Goal: Transaction & Acquisition: Book appointment/travel/reservation

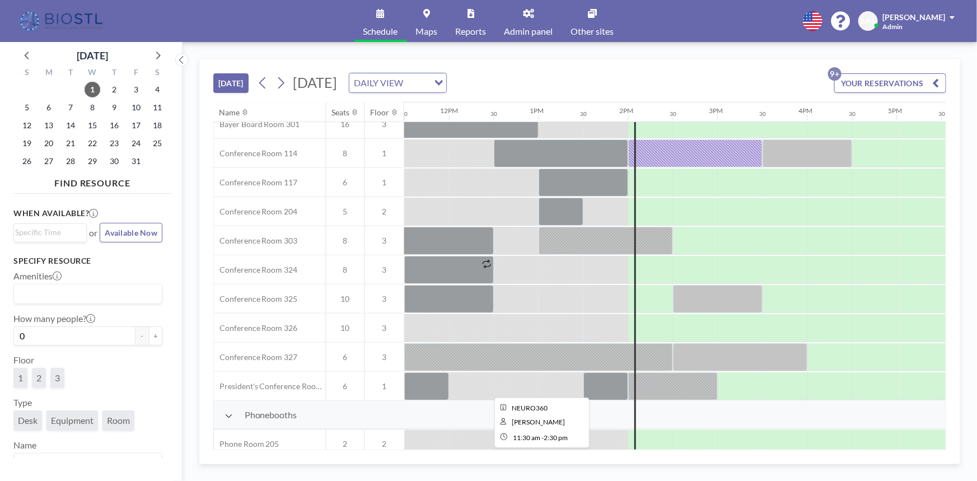
scroll to position [356, 1030]
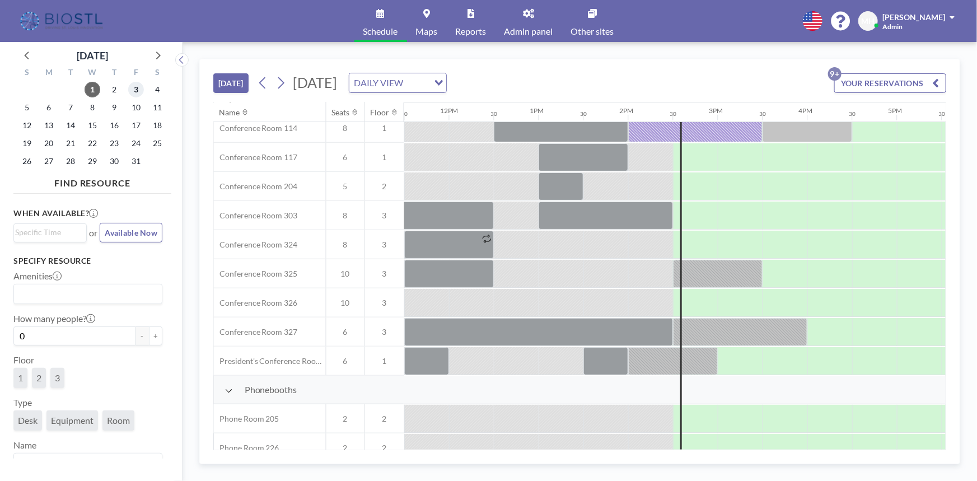
click at [133, 87] on span "3" at bounding box center [136, 90] width 16 height 16
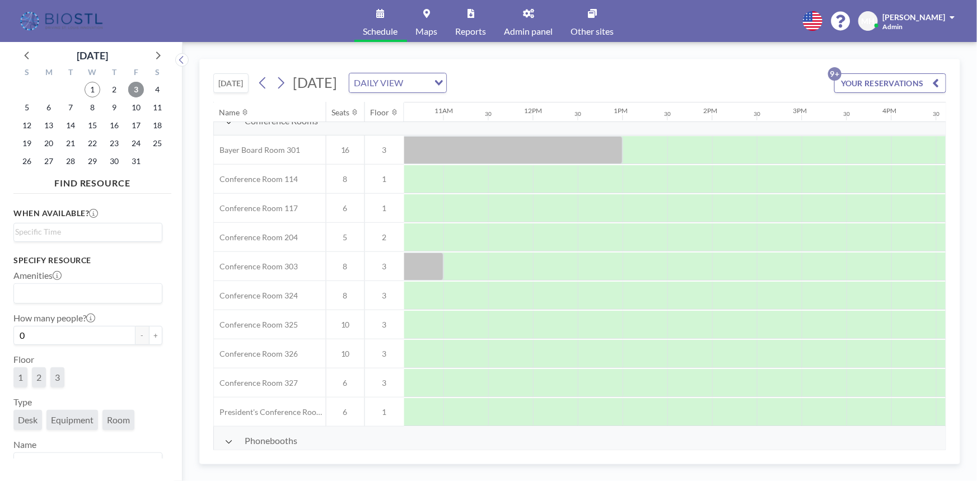
scroll to position [305, 812]
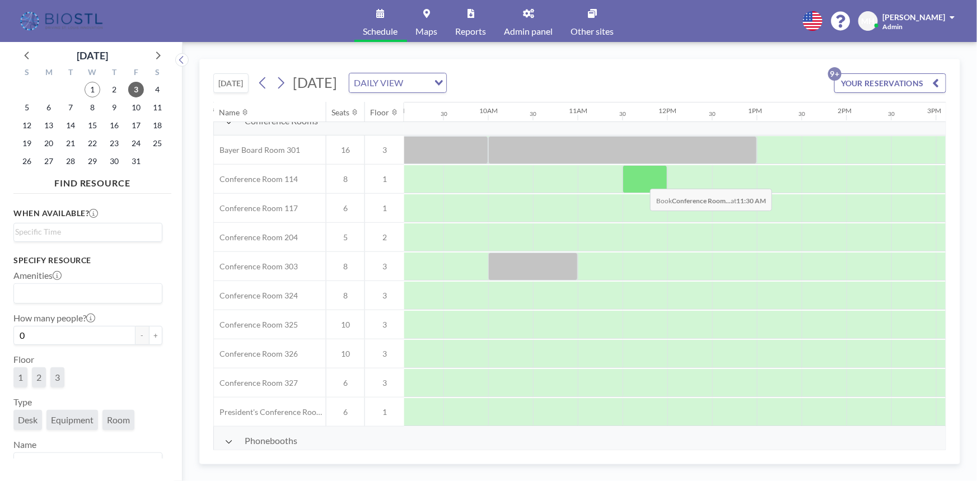
click at [641, 180] on div at bounding box center [644, 179] width 45 height 28
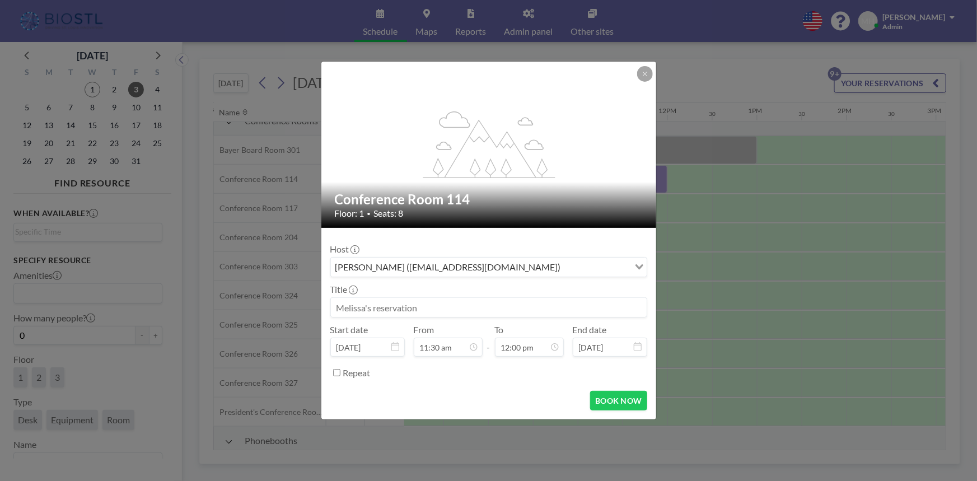
click at [358, 309] on input at bounding box center [489, 307] width 316 height 19
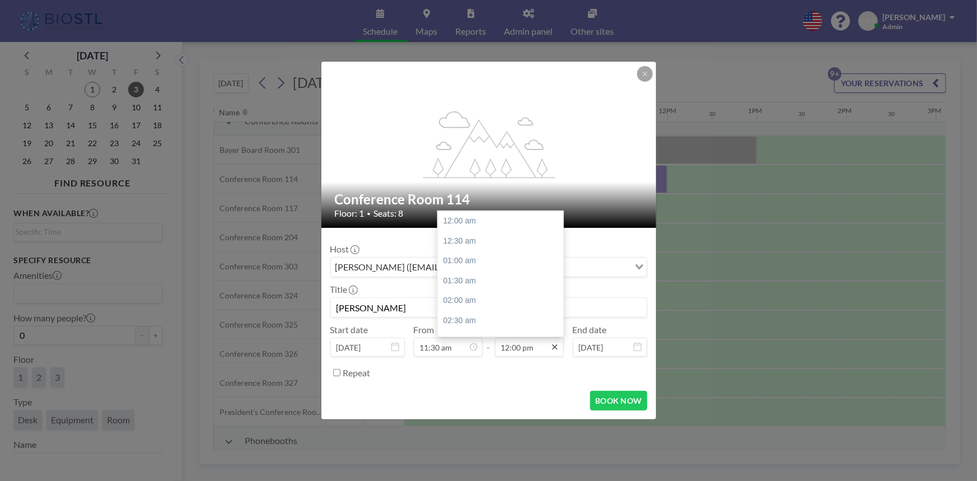
scroll to position [477, 0]
type input "[PERSON_NAME]"
click at [454, 283] on div "01:30 pm" at bounding box center [503, 281] width 130 height 20
type input "01:30 pm"
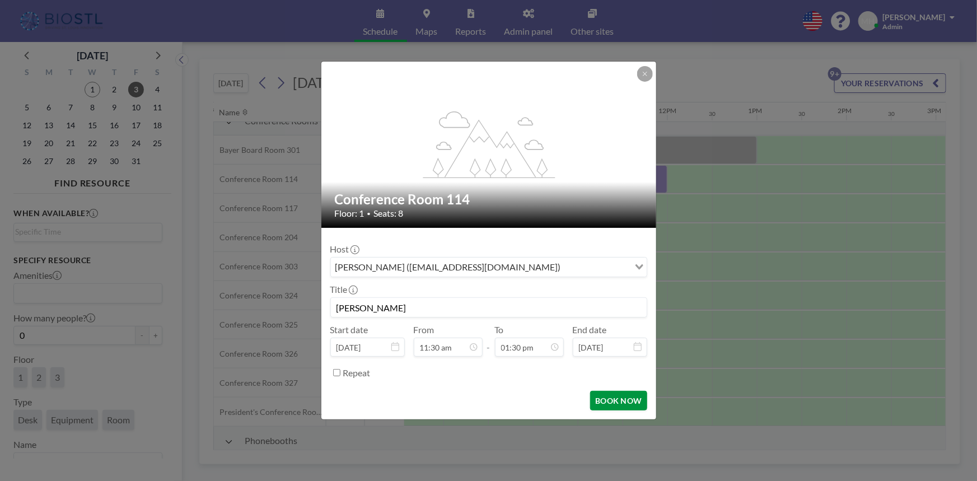
scroll to position [537, 0]
click at [613, 402] on button "BOOK NOW" at bounding box center [618, 401] width 57 height 20
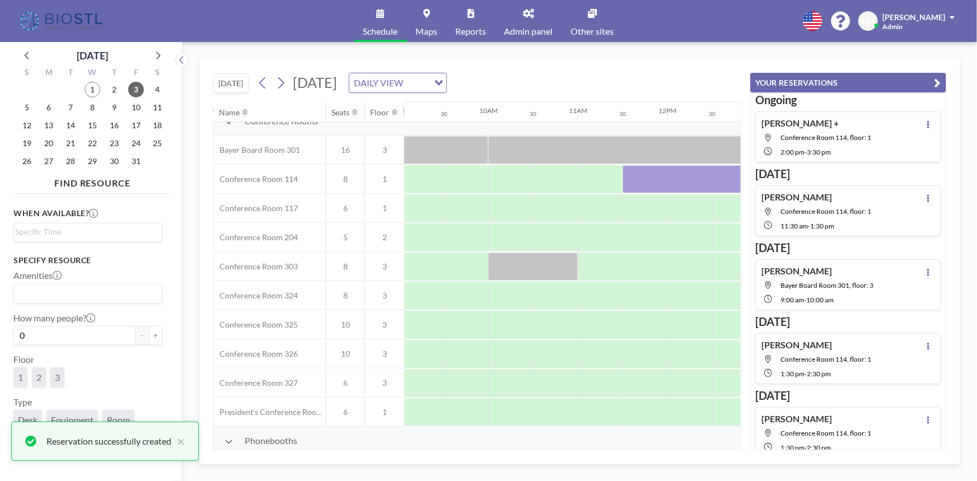
click at [937, 80] on icon "button" at bounding box center [937, 82] width 7 height 13
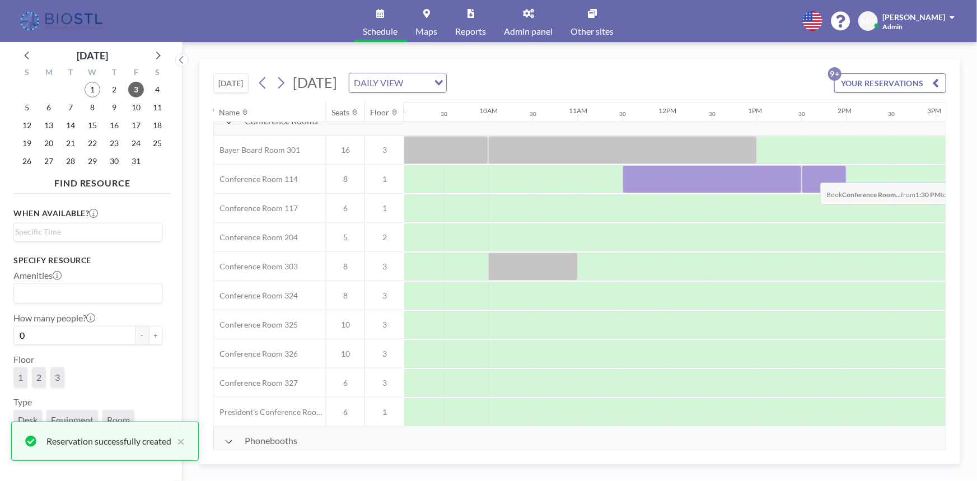
click at [812, 173] on div at bounding box center [823, 179] width 45 height 28
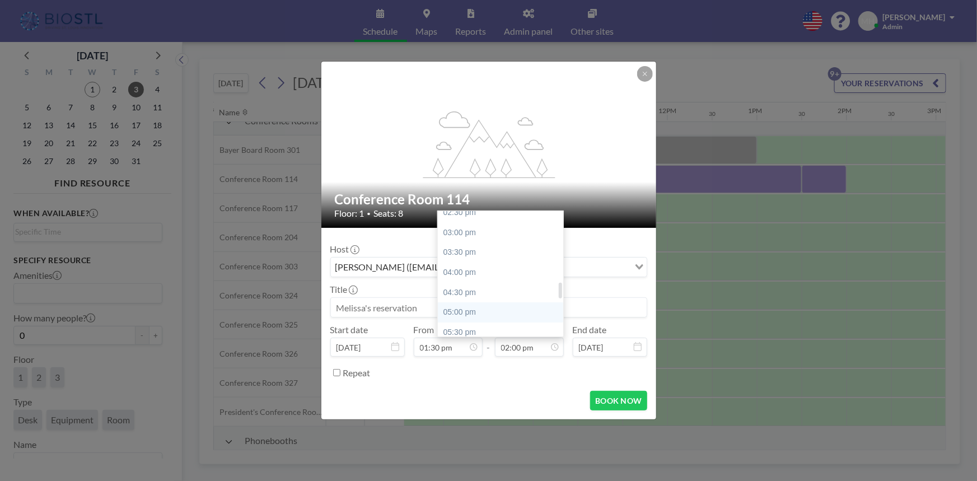
scroll to position [609, 0]
click at [487, 302] on div "05:30 pm" at bounding box center [503, 309] width 130 height 20
click at [527, 341] on input "05:30 pm" at bounding box center [529, 346] width 69 height 19
click at [459, 245] on div "06:00 pm" at bounding box center [503, 241] width 130 height 20
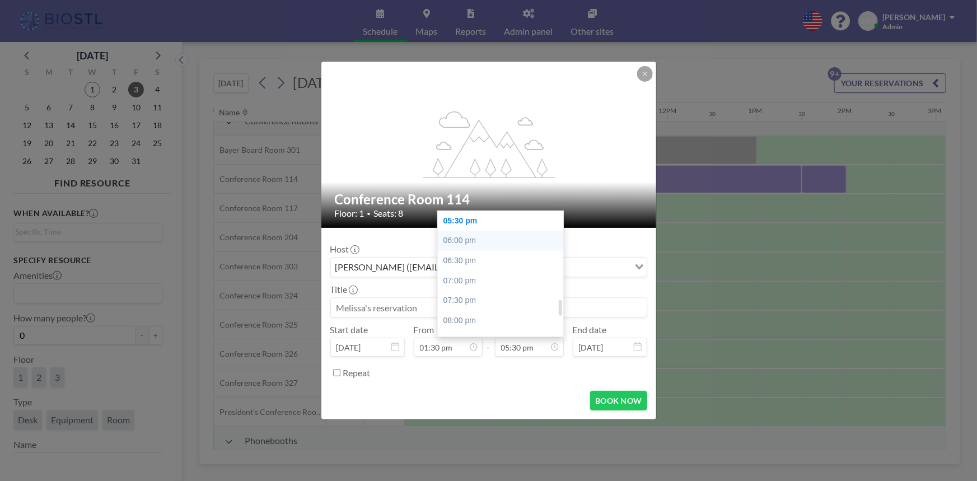
type input "06:00 pm"
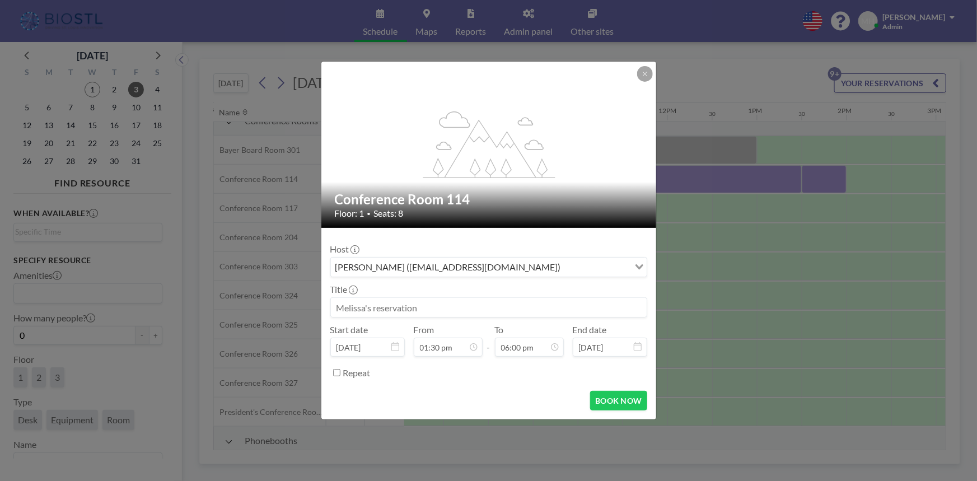
click at [453, 304] on input at bounding box center [489, 307] width 316 height 19
type input "[PERSON_NAME]"
click at [611, 399] on button "BOOK NOW" at bounding box center [618, 401] width 57 height 20
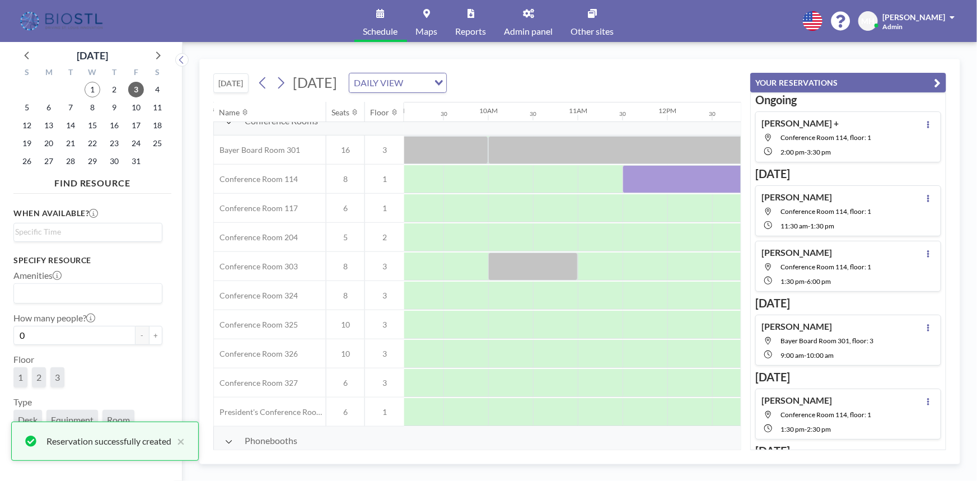
click at [938, 83] on icon "button" at bounding box center [937, 82] width 7 height 13
